Goal: Task Accomplishment & Management: Manage account settings

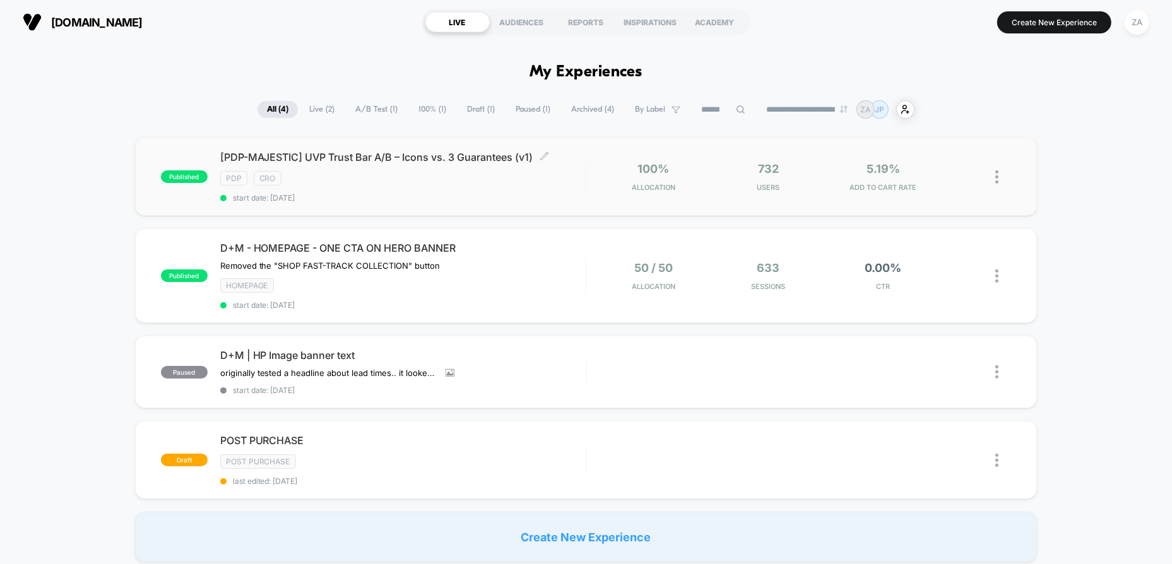
click at [521, 189] on div "[PDP-MAJESTIC] UVP Trust Bar A/B – Icons vs. 3 Guarantees (v1) Click to edit ex…" at bounding box center [402, 177] width 365 height 52
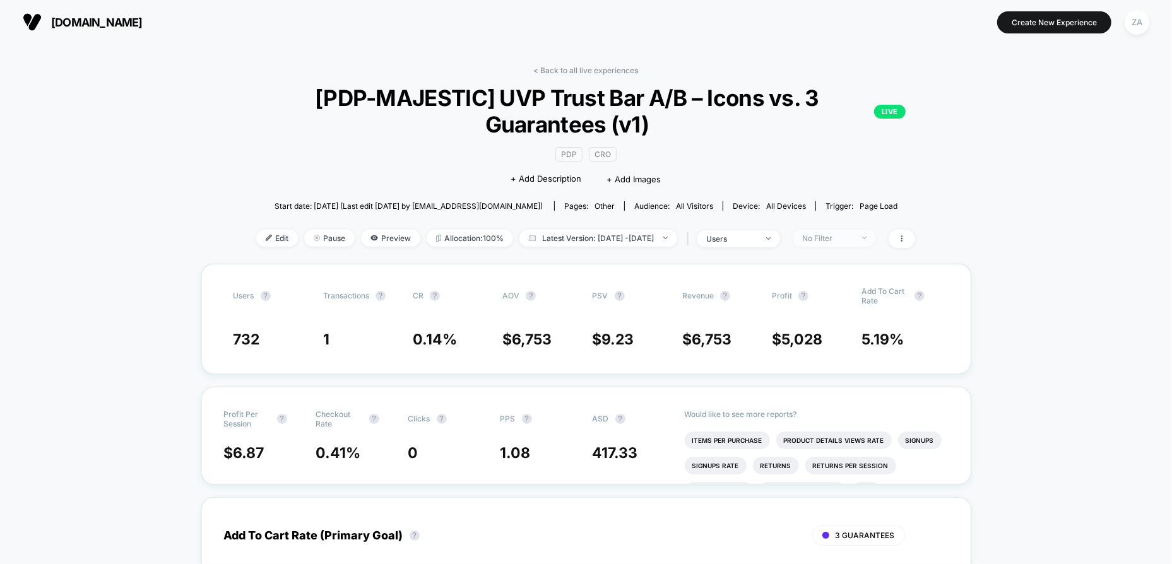
click at [846, 237] on div "No Filter" at bounding box center [827, 238] width 50 height 9
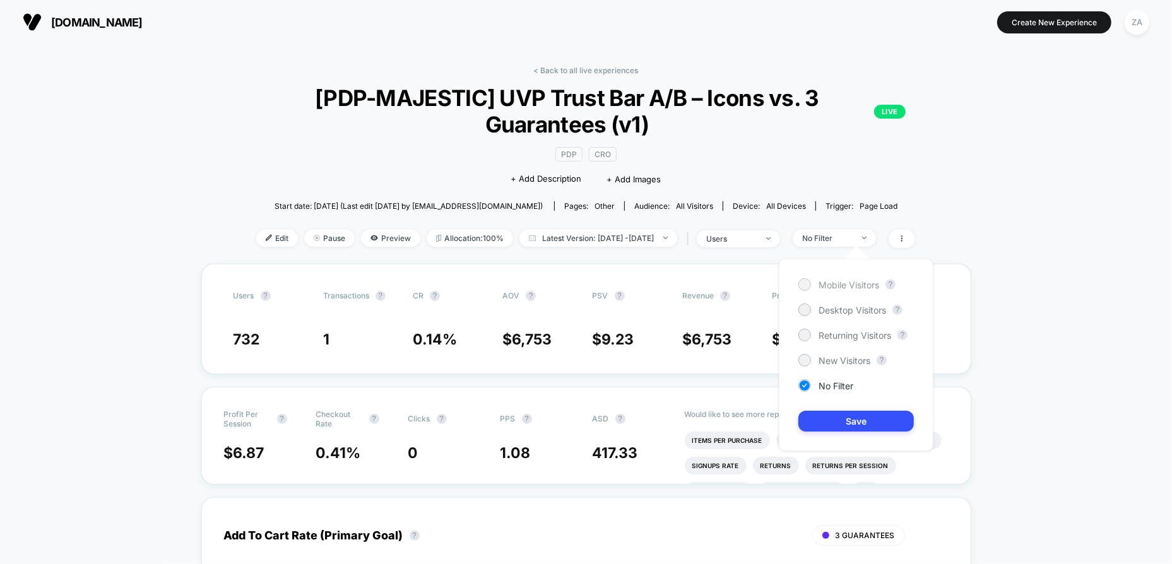
click at [854, 286] on span "Mobile Visitors" at bounding box center [849, 285] width 61 height 11
click at [846, 417] on button "Save" at bounding box center [855, 421] width 115 height 21
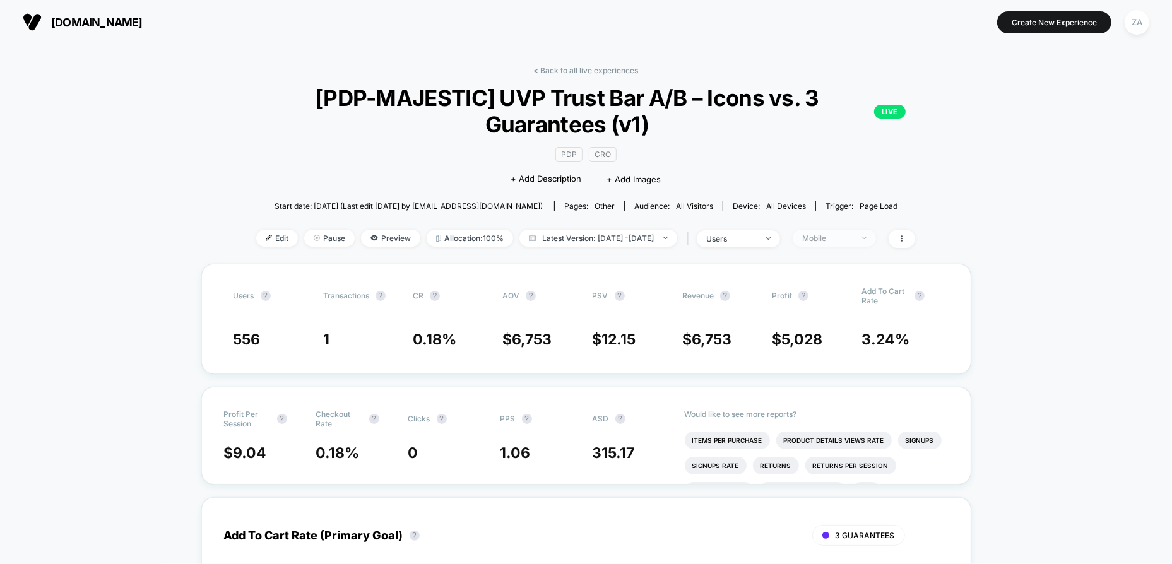
click at [853, 237] on div "Mobile" at bounding box center [827, 238] width 50 height 9
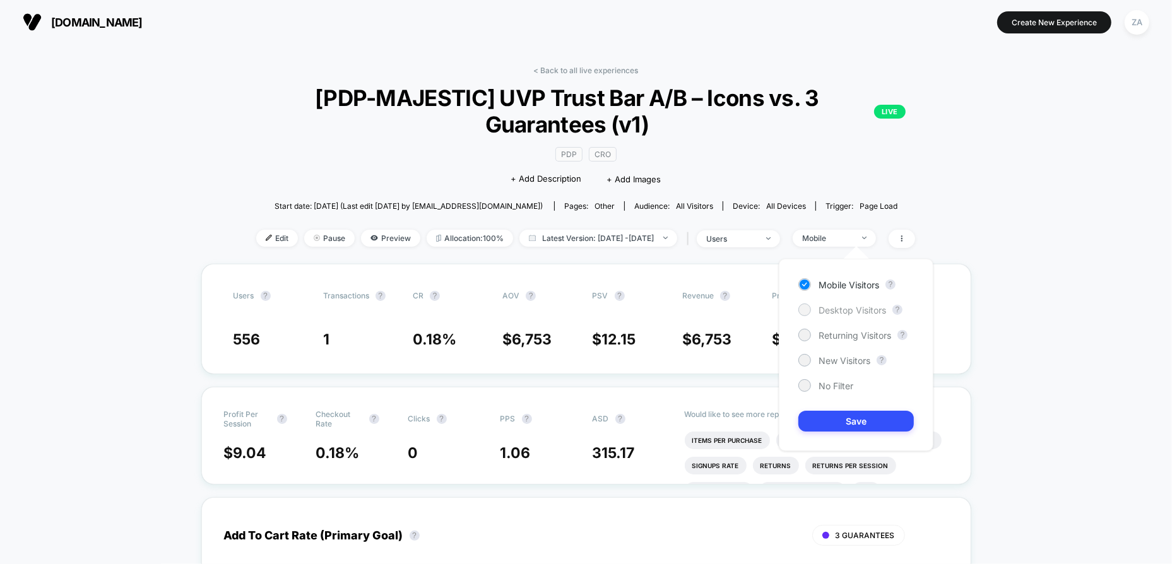
click at [862, 312] on span "Desktop Visitors" at bounding box center [853, 310] width 68 height 11
click at [874, 427] on button "Save" at bounding box center [855, 421] width 115 height 21
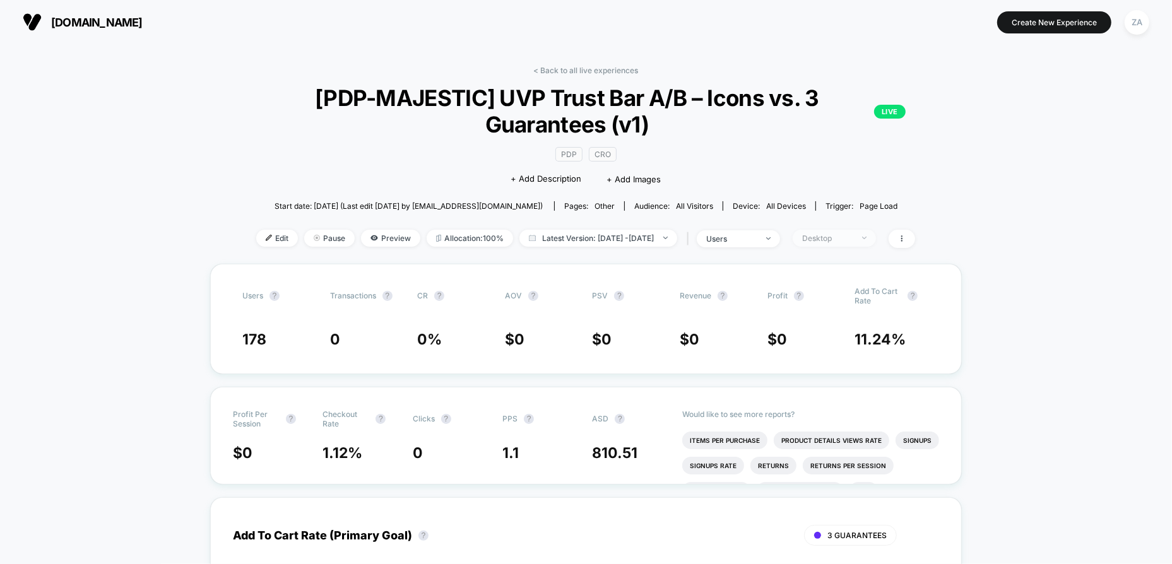
click at [853, 237] on div "Desktop" at bounding box center [827, 238] width 50 height 9
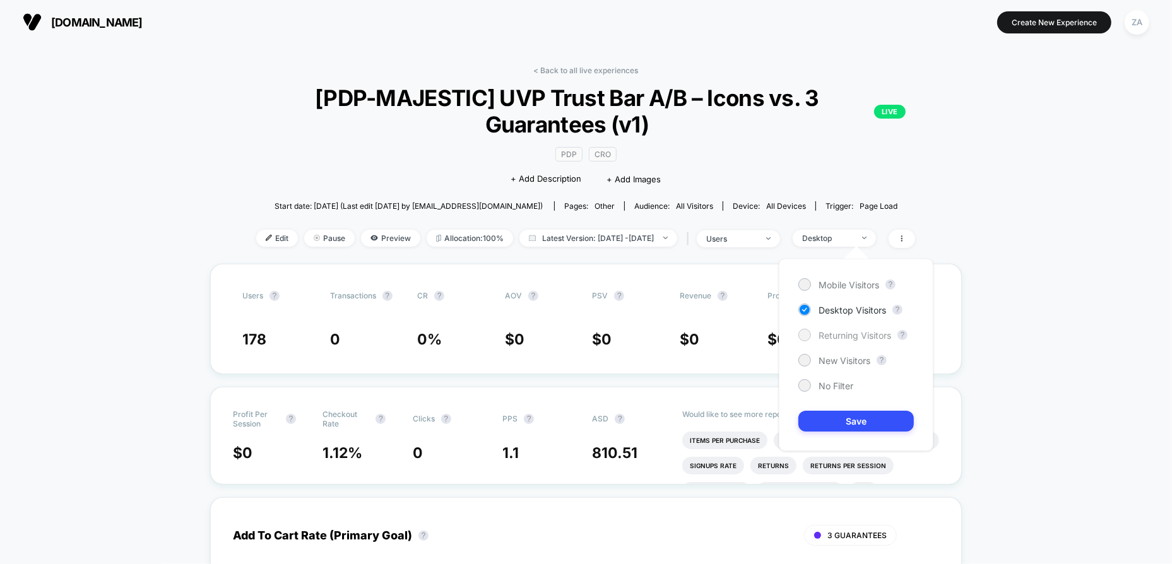
click at [846, 336] on span "Returning Visitors" at bounding box center [855, 335] width 73 height 11
click at [867, 417] on button "Save" at bounding box center [855, 421] width 115 height 21
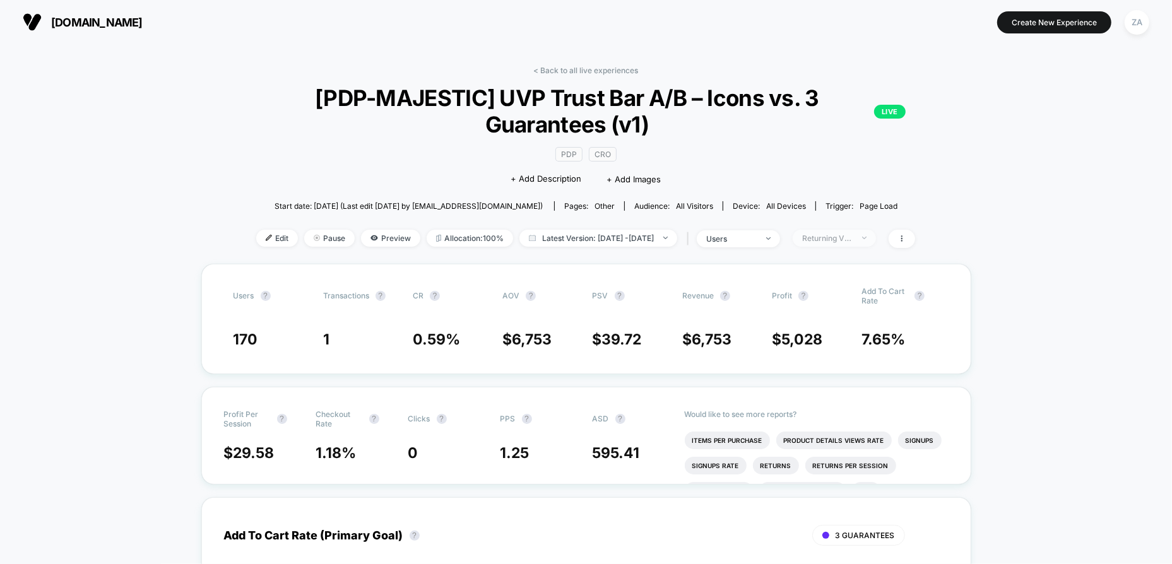
click at [853, 235] on div "Returning Visitors" at bounding box center [827, 238] width 50 height 9
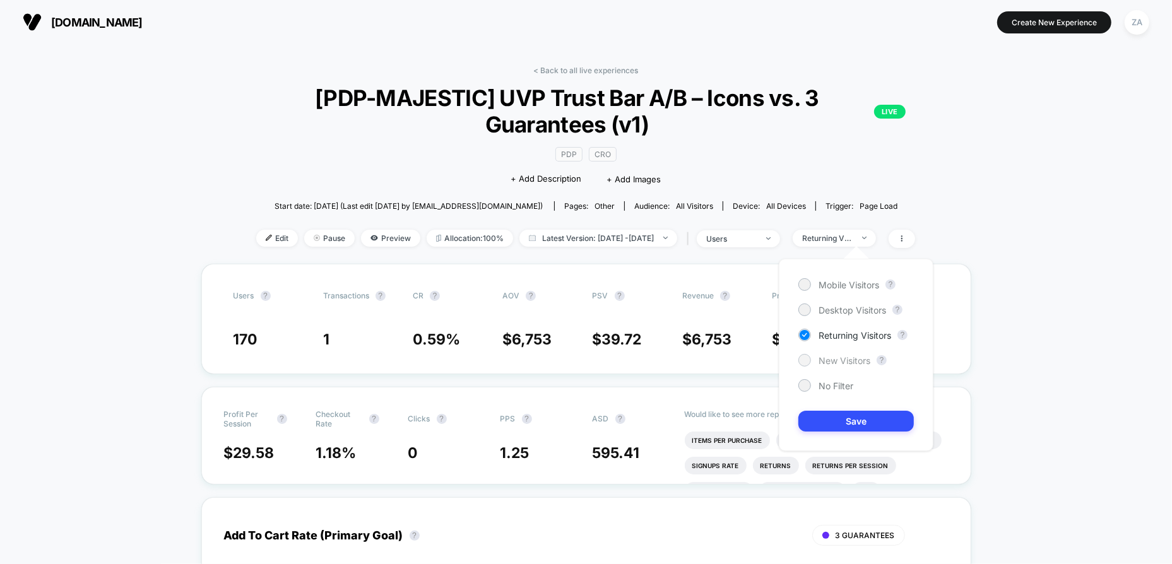
click at [845, 365] on div "New Visitors" at bounding box center [834, 360] width 72 height 13
click at [851, 417] on button "Save" at bounding box center [855, 421] width 115 height 21
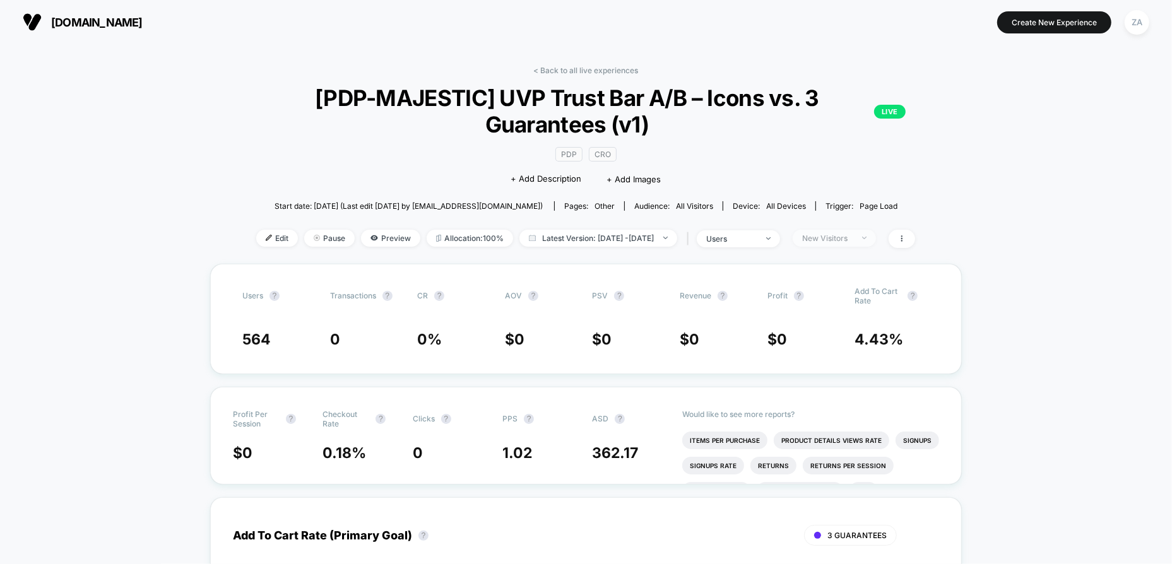
click at [875, 232] on span "New Visitors" at bounding box center [834, 238] width 83 height 17
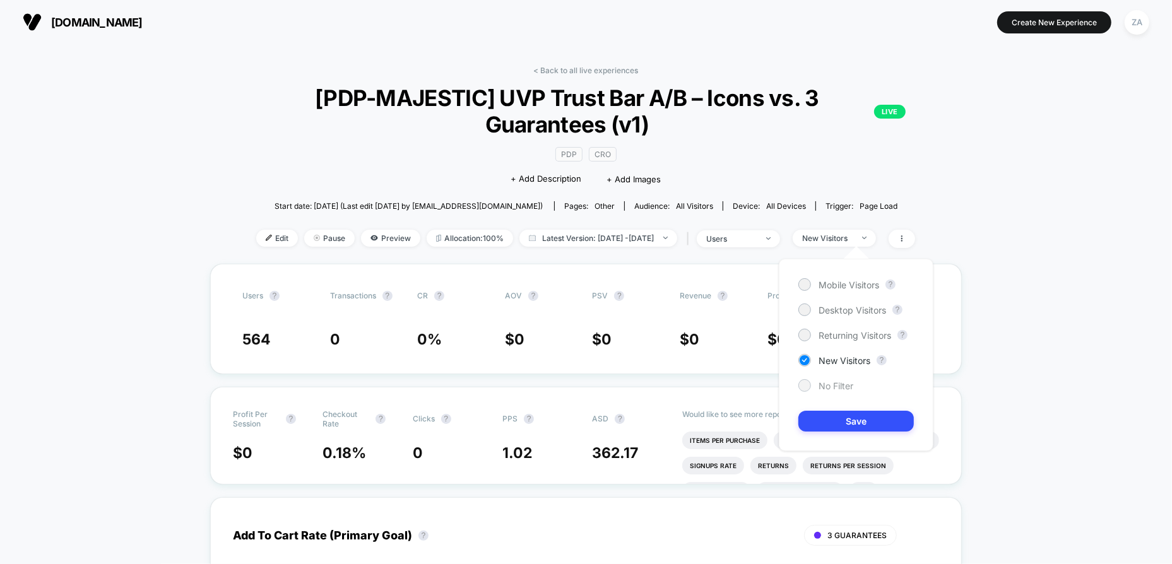
click at [832, 388] on span "No Filter" at bounding box center [836, 386] width 35 height 11
click at [853, 419] on button "Save" at bounding box center [855, 421] width 115 height 21
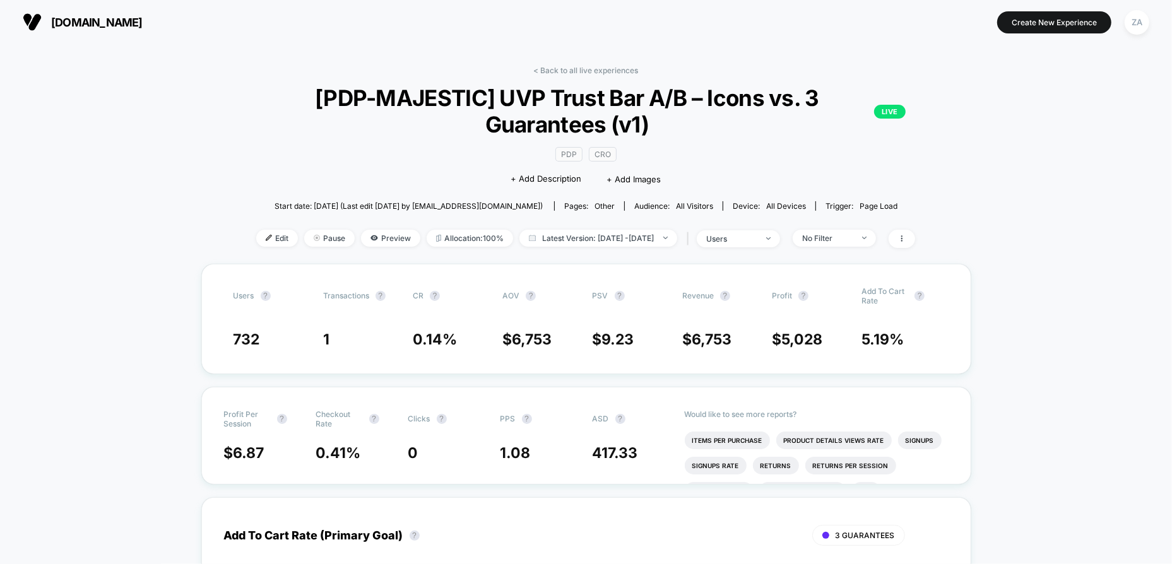
click at [607, 75] on div "< Back to all live experiences [PDP-MAJESTIC] UVP Trust Bar A/B – Icons vs. 3 G…" at bounding box center [586, 165] width 711 height 198
click at [607, 76] on div "< Back to all live experiences [PDP-MAJESTIC] UVP Trust Bar A/B – Icons vs. 3 G…" at bounding box center [586, 165] width 711 height 198
click at [607, 69] on link "< Back to all live experiences" at bounding box center [585, 70] width 105 height 9
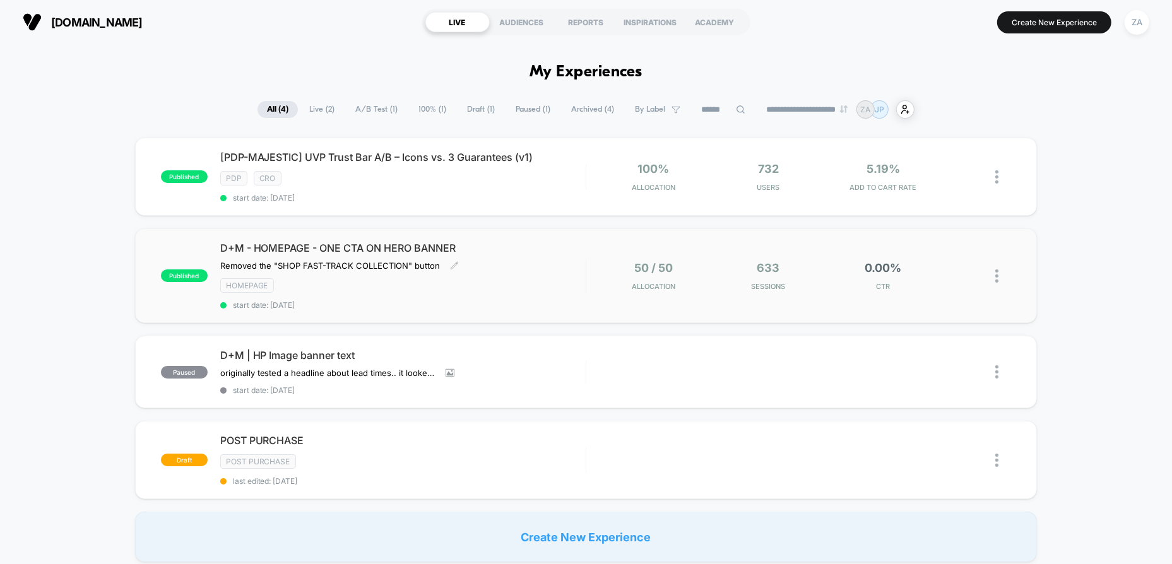
click at [572, 279] on div "HOMEPAGE" at bounding box center [402, 285] width 365 height 15
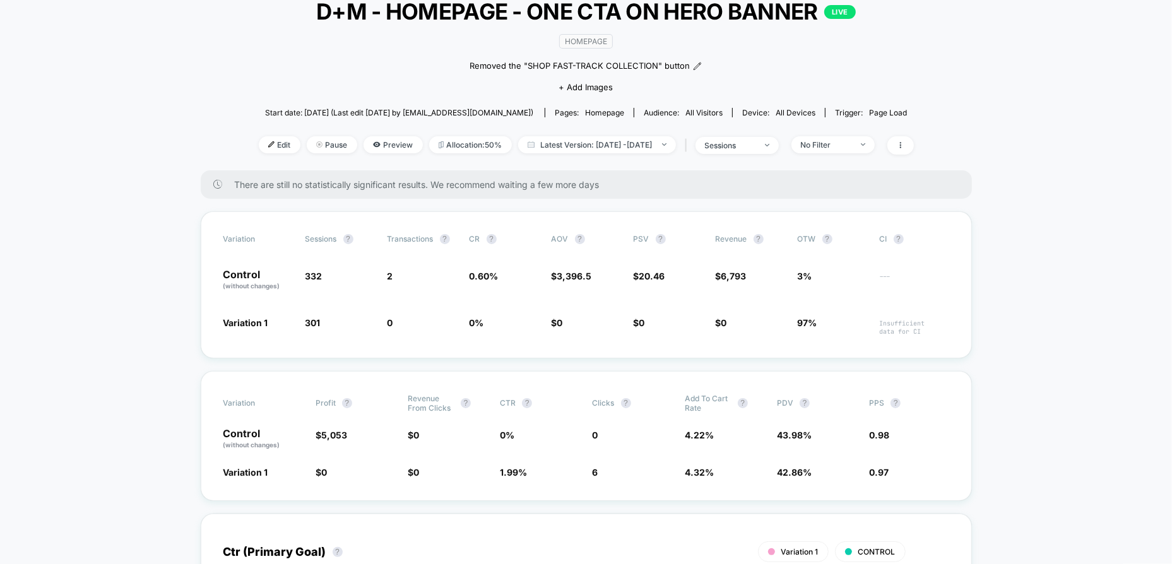
scroll to position [126, 0]
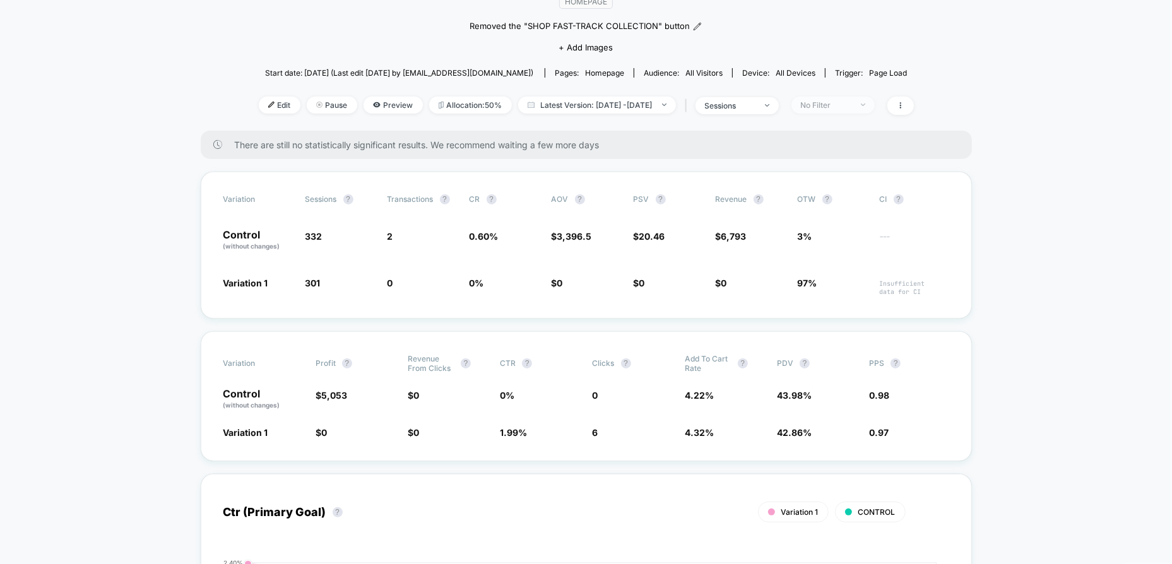
click at [872, 98] on span "No Filter" at bounding box center [832, 105] width 83 height 17
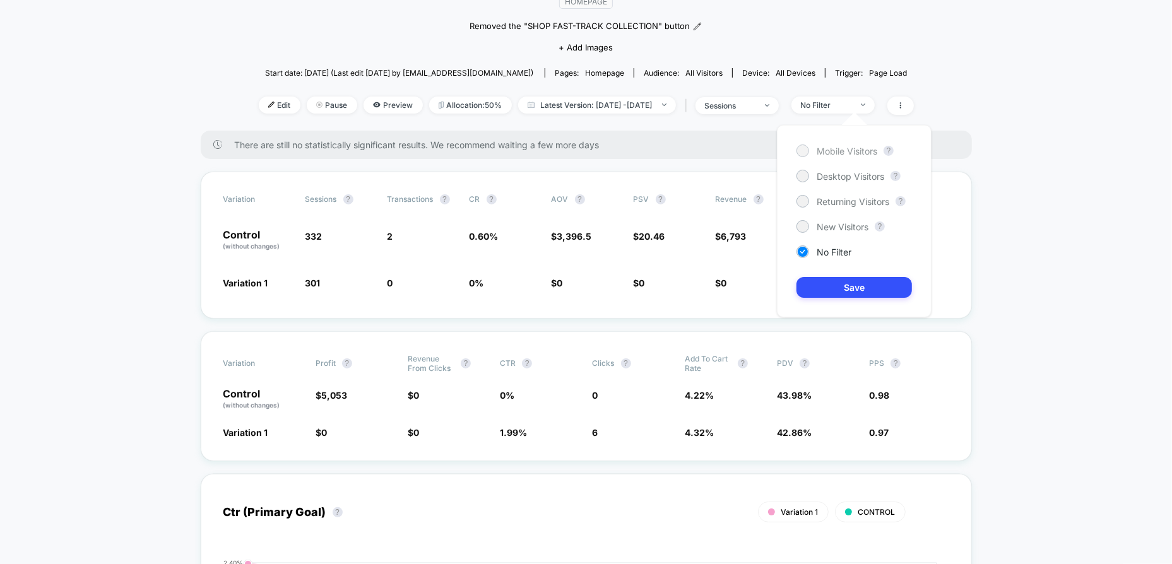
click at [848, 153] on span "Mobile Visitors" at bounding box center [847, 151] width 61 height 11
click at [863, 287] on button "Save" at bounding box center [853, 287] width 115 height 21
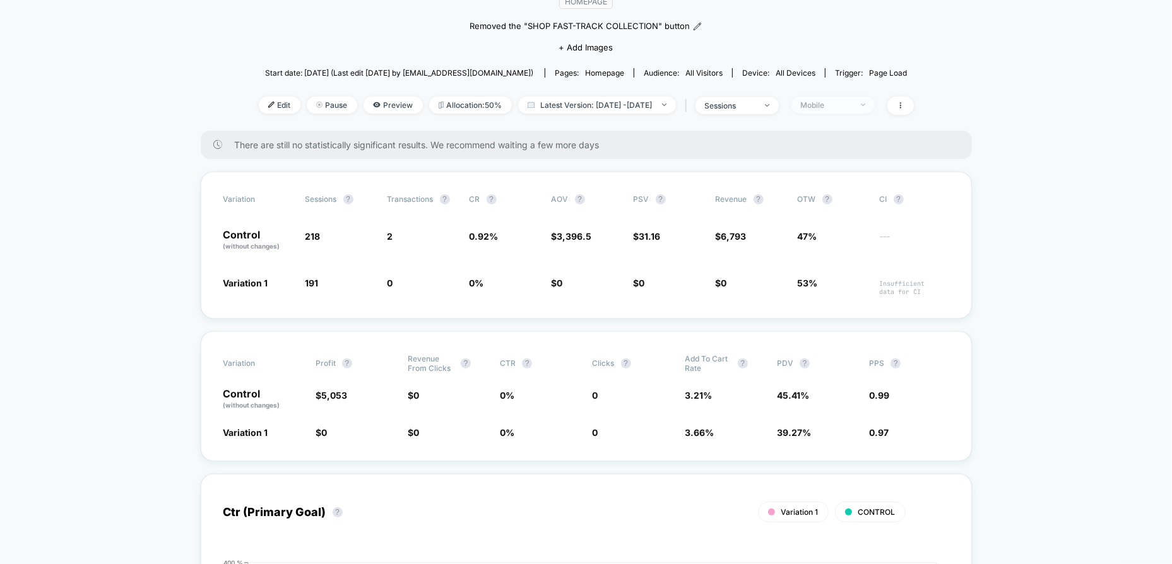
click at [875, 105] on span "Mobile" at bounding box center [832, 105] width 83 height 17
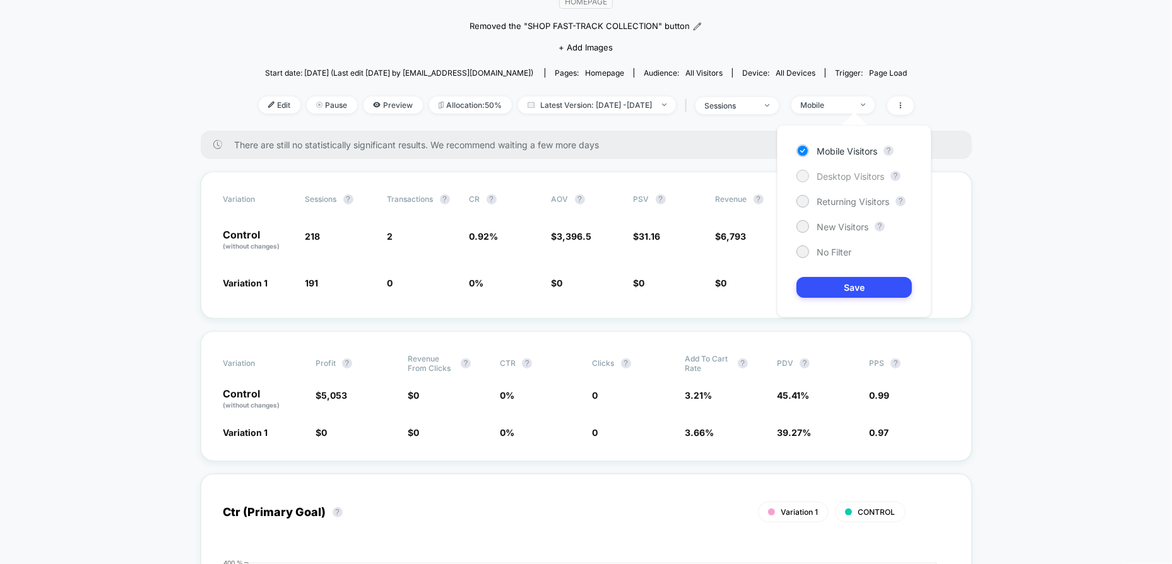
click at [848, 177] on span "Desktop Visitors" at bounding box center [851, 176] width 68 height 11
click at [863, 289] on button "Save" at bounding box center [853, 287] width 115 height 21
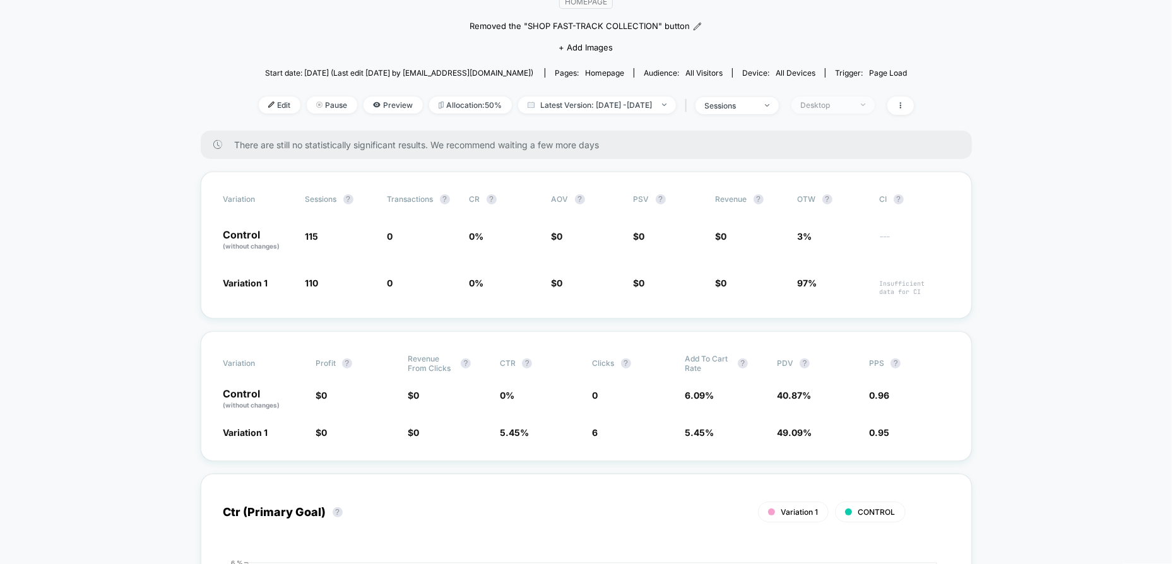
click at [851, 101] on div "Desktop" at bounding box center [826, 104] width 50 height 9
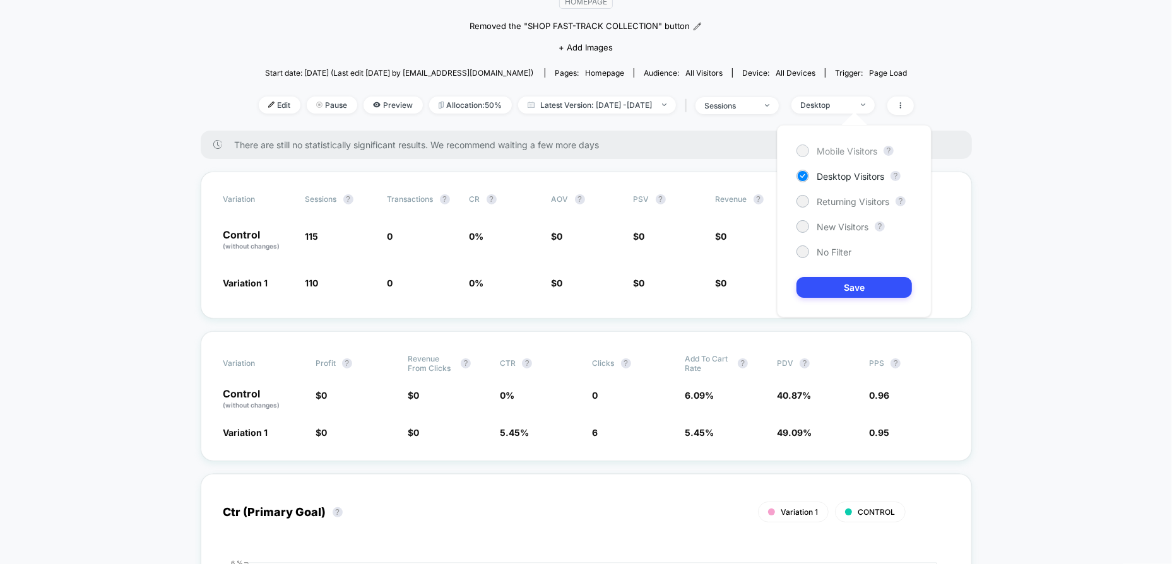
click at [853, 153] on span "Mobile Visitors" at bounding box center [847, 151] width 61 height 11
click at [868, 290] on button "Save" at bounding box center [853, 287] width 115 height 21
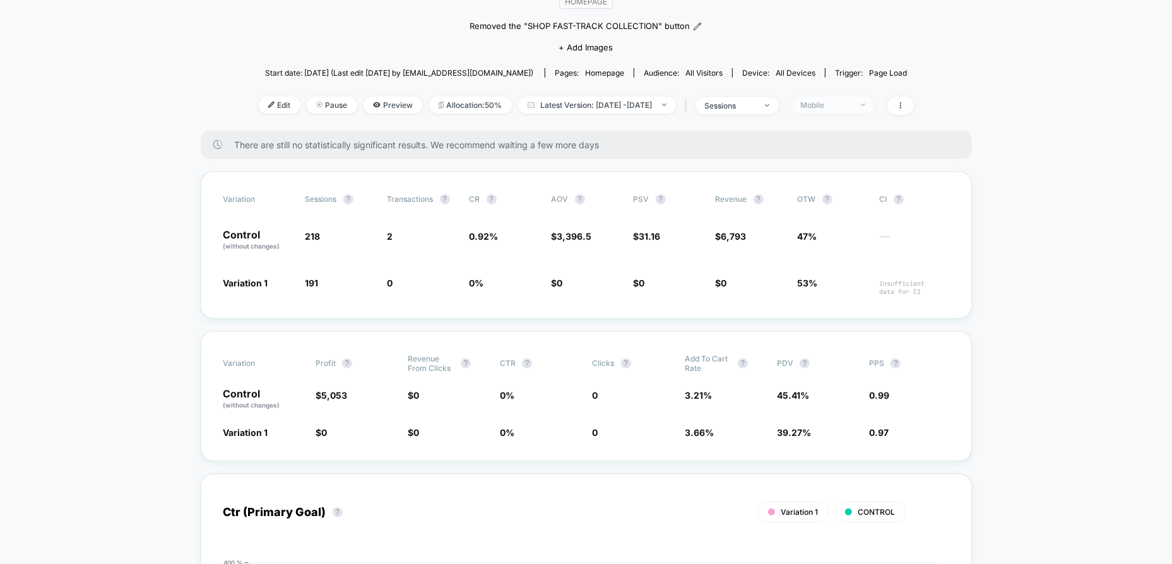
click at [851, 100] on div "Mobile" at bounding box center [826, 104] width 50 height 9
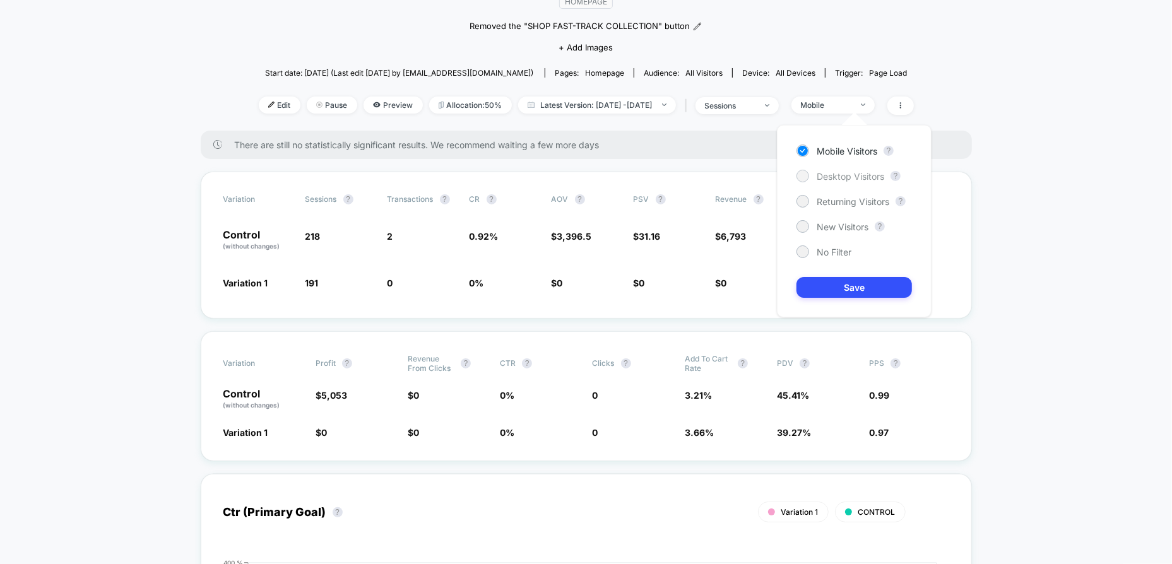
click at [857, 174] on span "Desktop Visitors" at bounding box center [851, 176] width 68 height 11
click at [874, 291] on button "Save" at bounding box center [853, 287] width 115 height 21
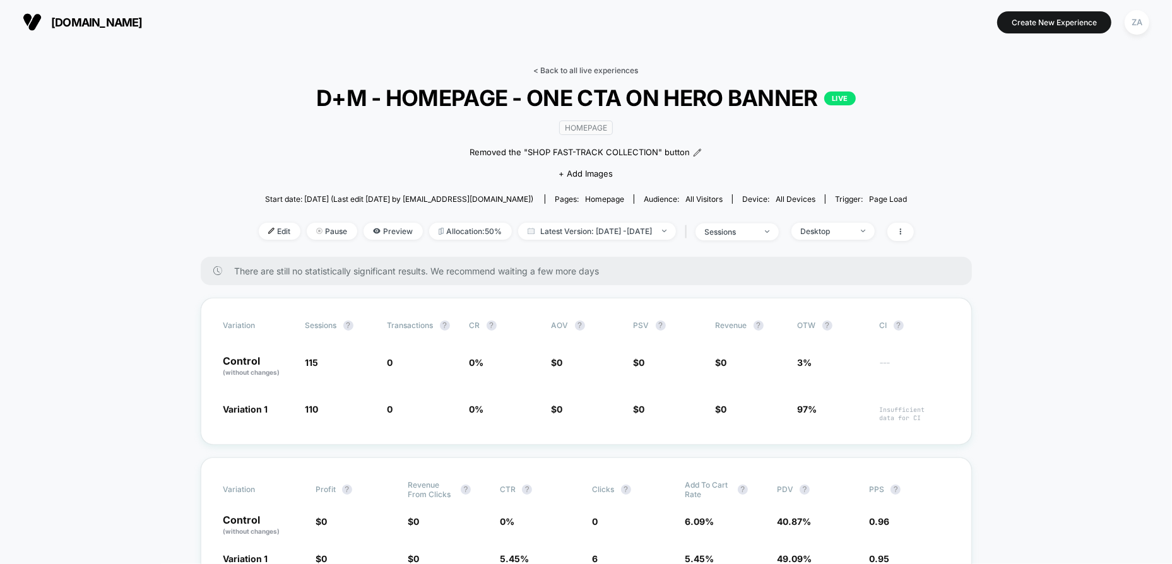
click at [572, 68] on link "< Back to all live experiences" at bounding box center [586, 70] width 105 height 9
